Goal: Register for event/course

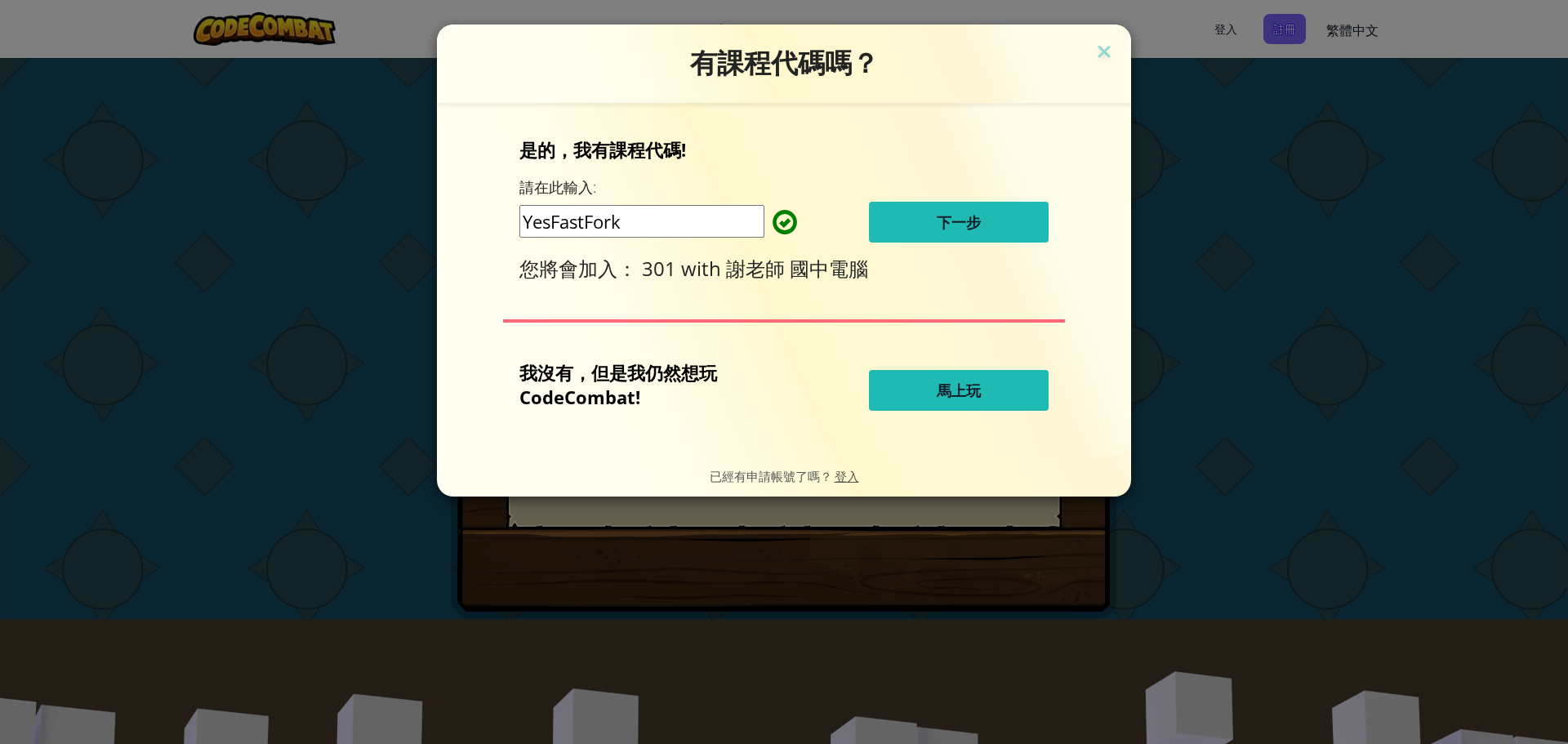
click at [976, 248] on div "是的，我有課程代碼! 請在此輸入: YesFastFork 下一步 您將會加入： 301 with 謝老師 國中電腦" at bounding box center [784, 208] width 529 height 144
click at [977, 208] on button "下一步" at bounding box center [958, 222] width 180 height 41
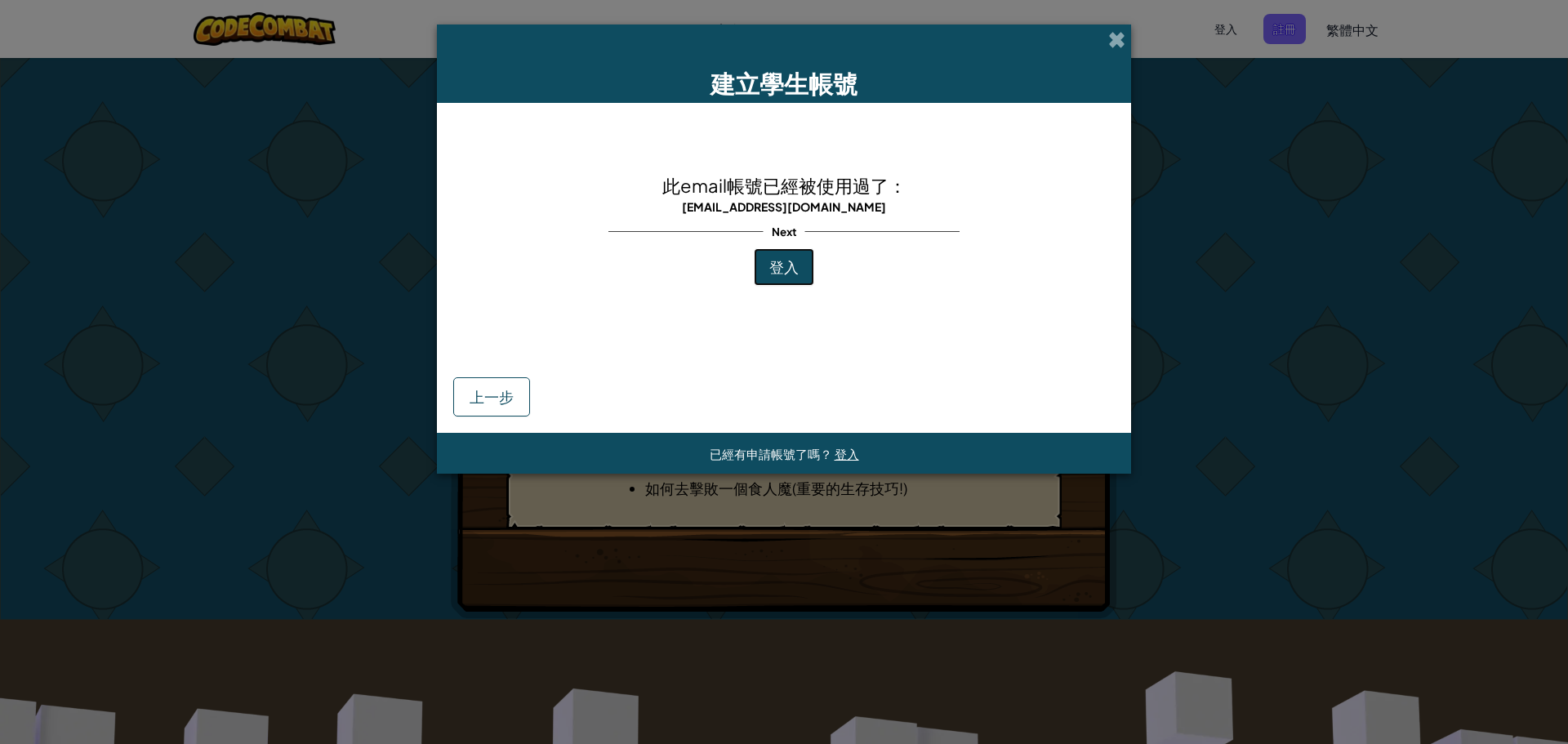
click at [755, 262] on button "登入" at bounding box center [784, 267] width 60 height 37
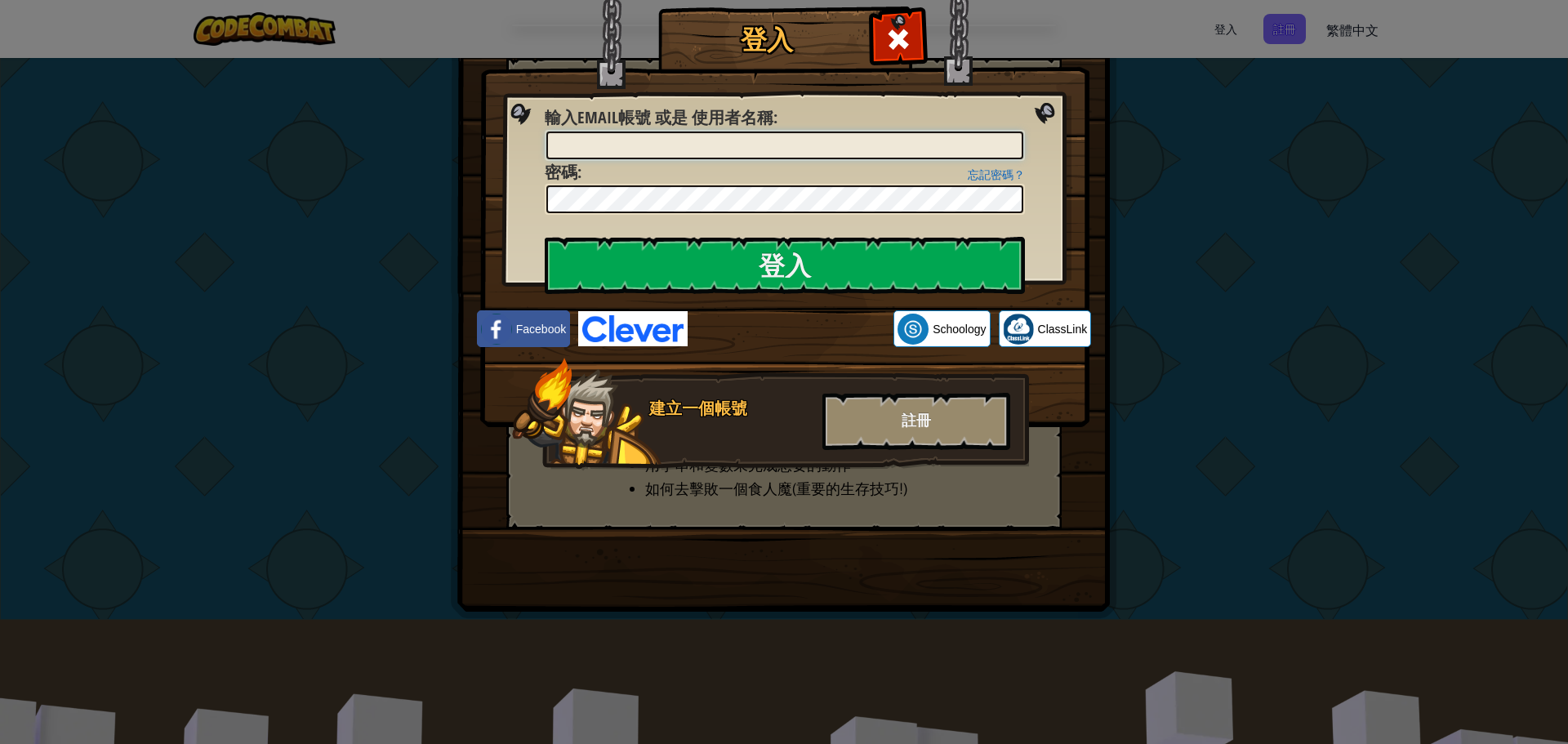
click at [809, 156] on input "輸入Email帳號 或是 使用者名稱 :" at bounding box center [784, 145] width 477 height 28
